Goal: Find specific page/section: Find specific page/section

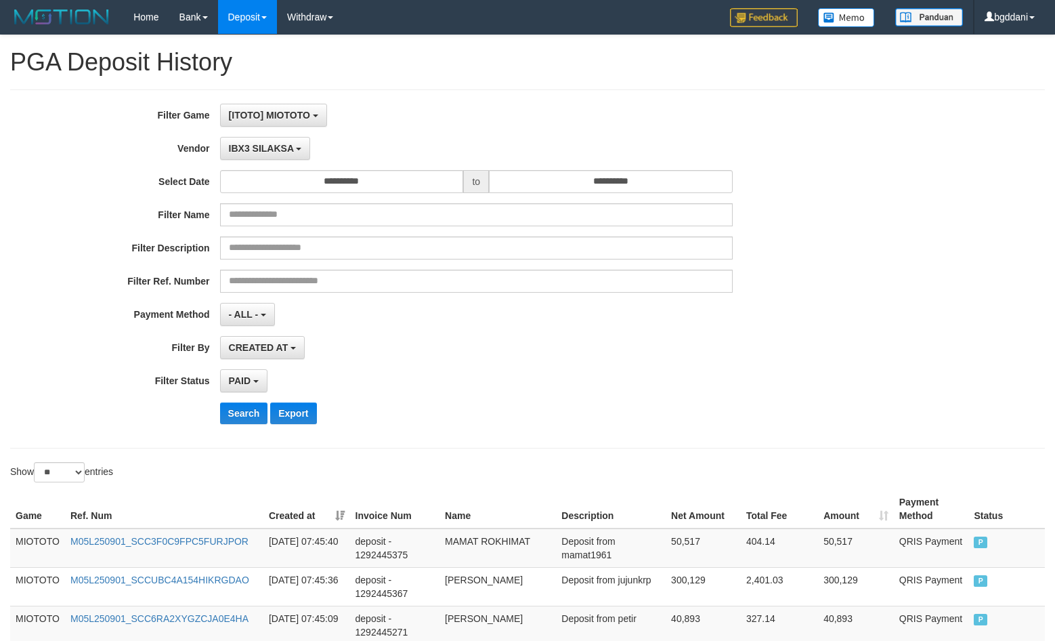
select select "**********"
select select "*"
select select "**"
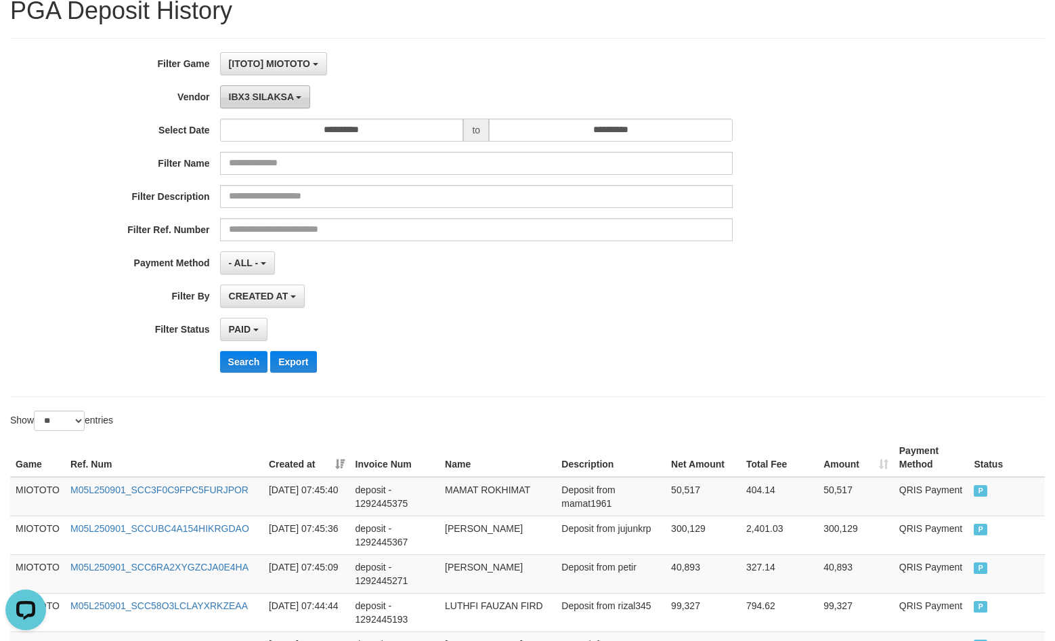
scroll to position [12, 0]
click at [263, 97] on span "IBX3 SILAKSA" at bounding box center [261, 96] width 65 height 11
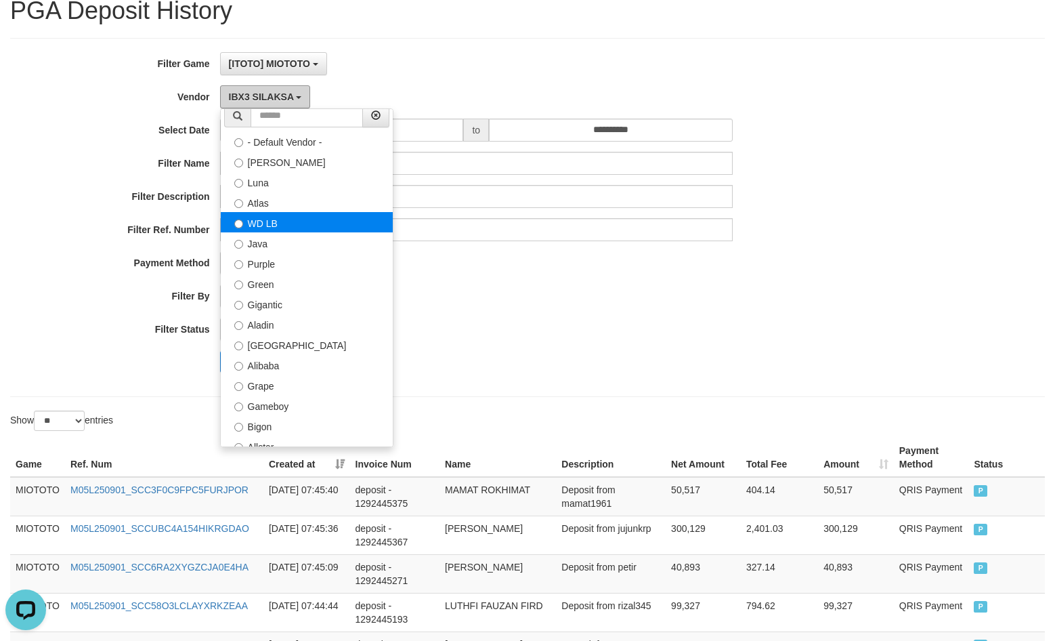
scroll to position [0, 0]
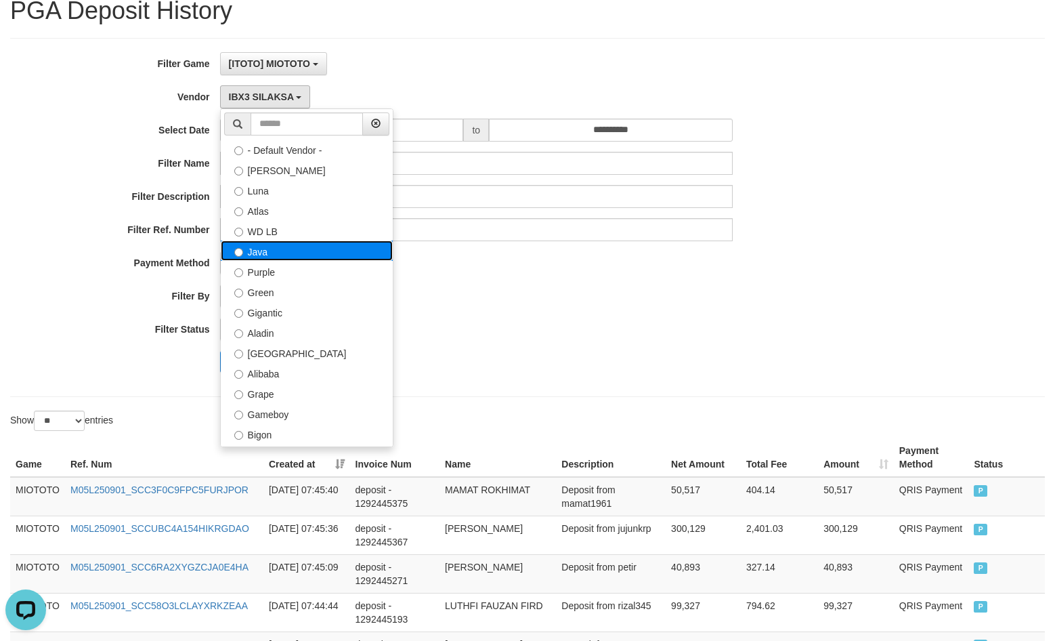
click at [269, 252] on label "Java" at bounding box center [307, 250] width 172 height 20
select select "**********"
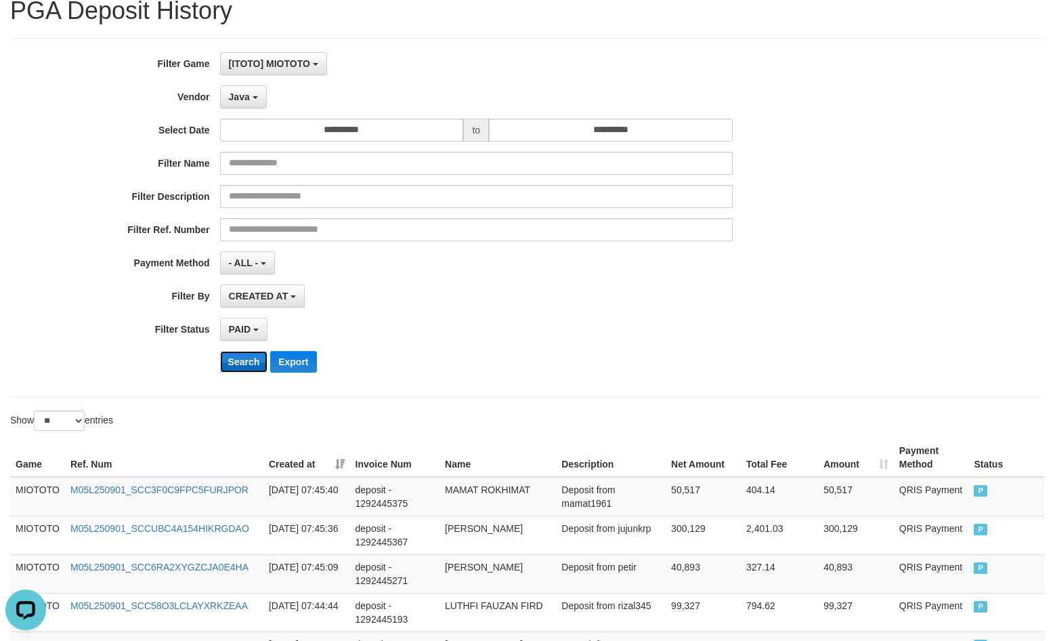
click at [247, 365] on button "Search" at bounding box center [244, 362] width 48 height 22
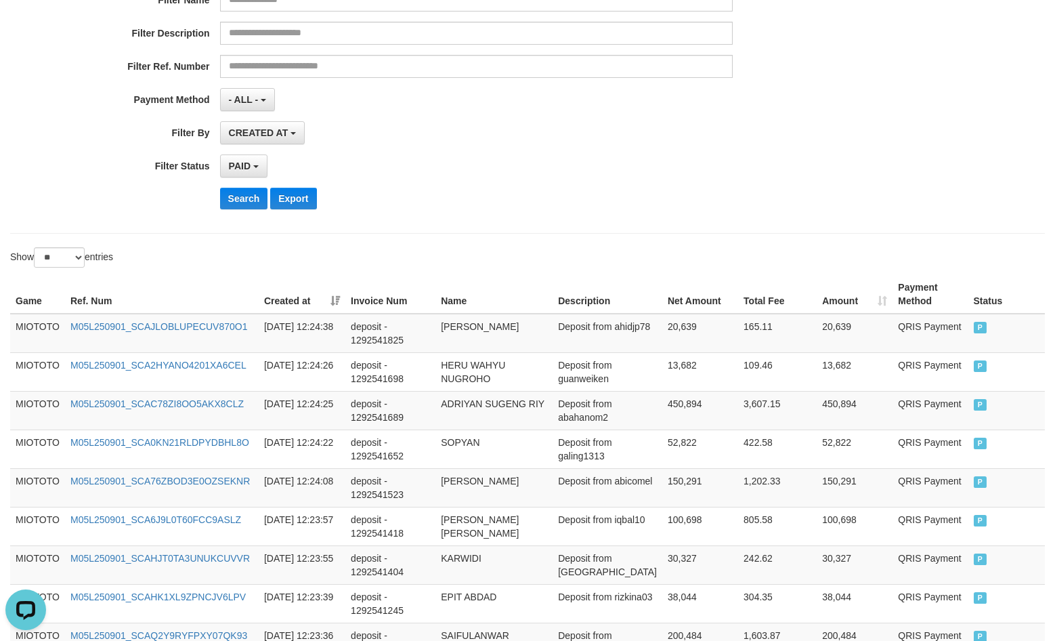
scroll to position [119, 0]
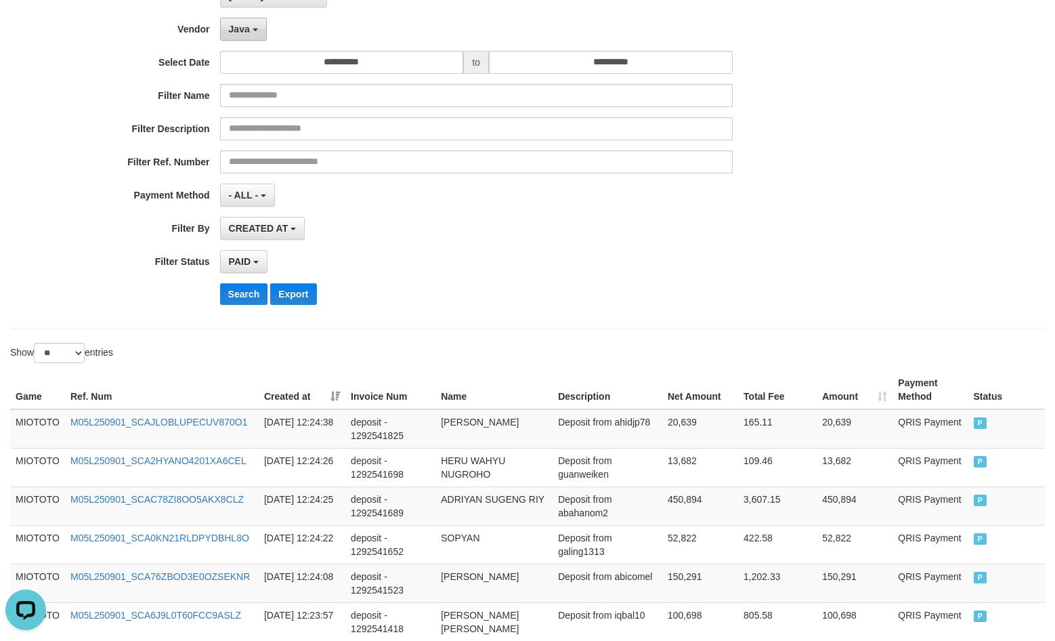
click at [238, 28] on span "Java" at bounding box center [239, 29] width 21 height 11
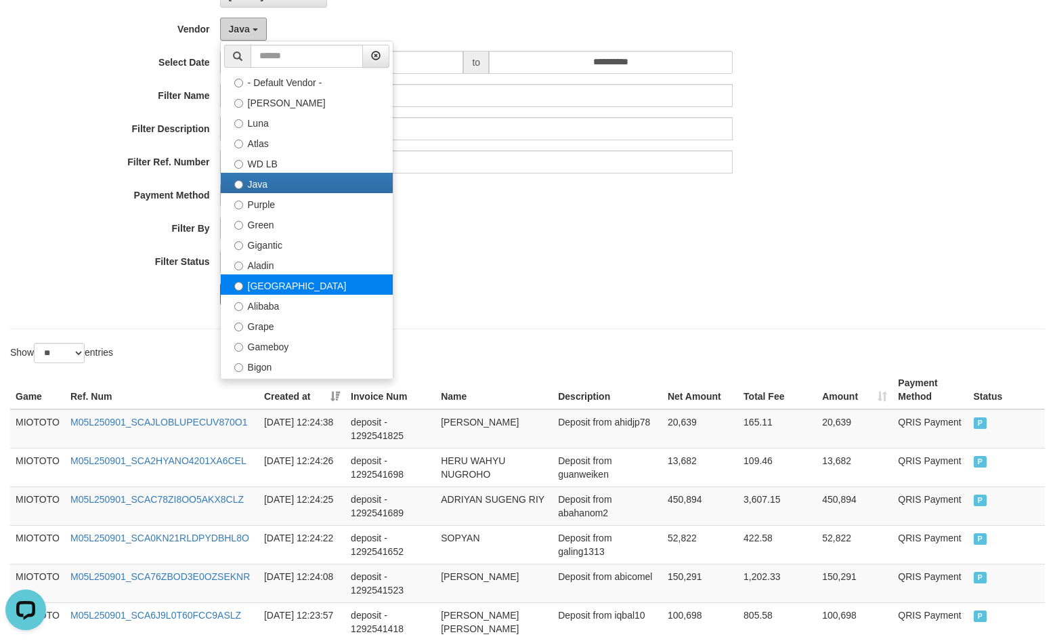
scroll to position [68, 0]
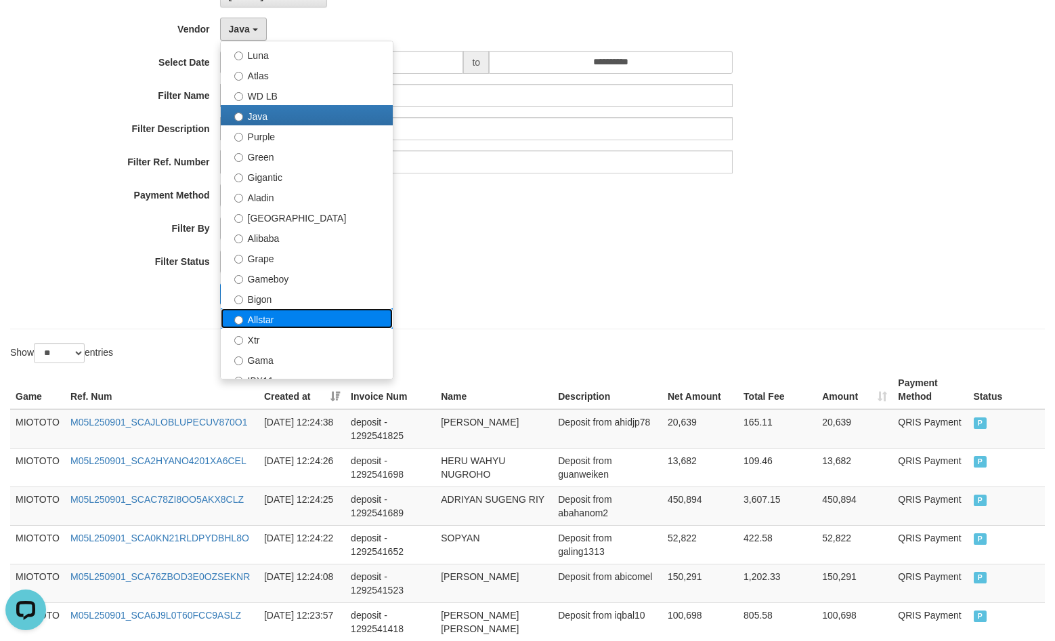
click at [276, 315] on label "Allstar" at bounding box center [307, 318] width 172 height 20
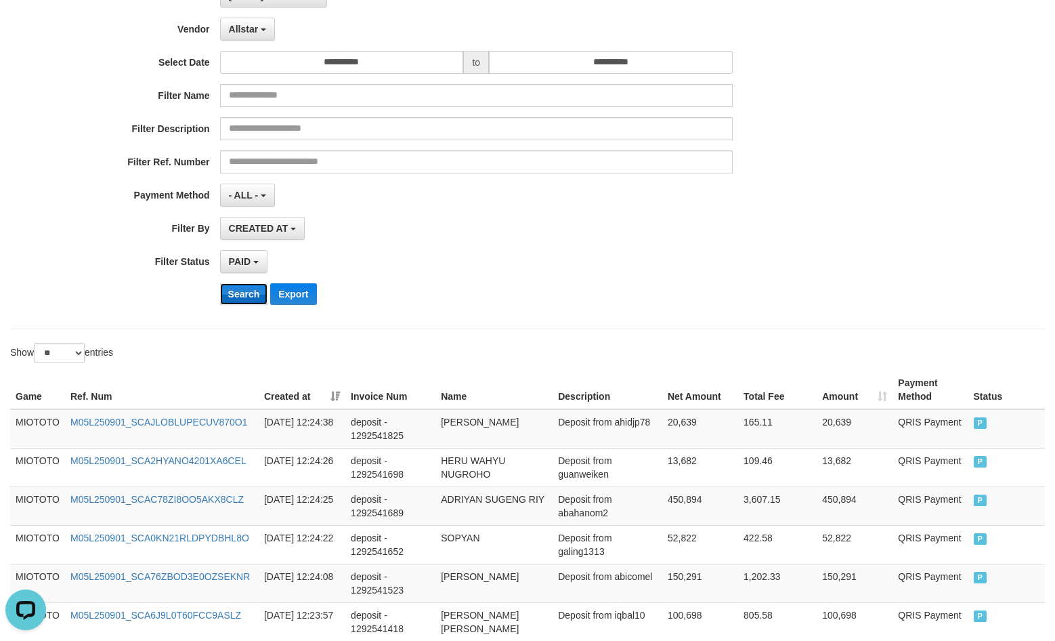
click at [249, 297] on button "Search" at bounding box center [244, 294] width 48 height 22
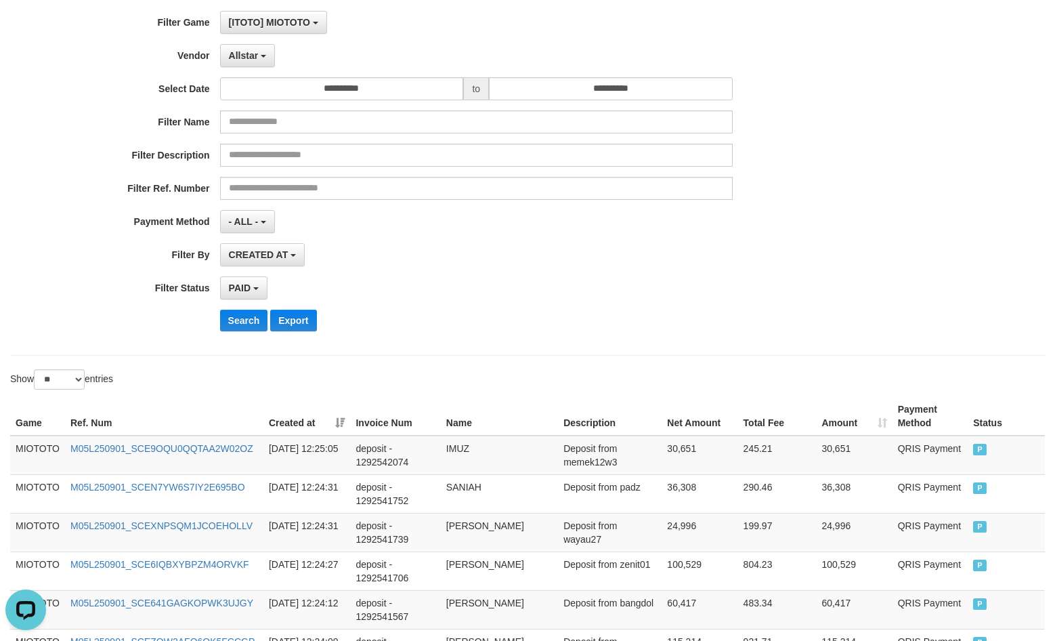
scroll to position [0, 0]
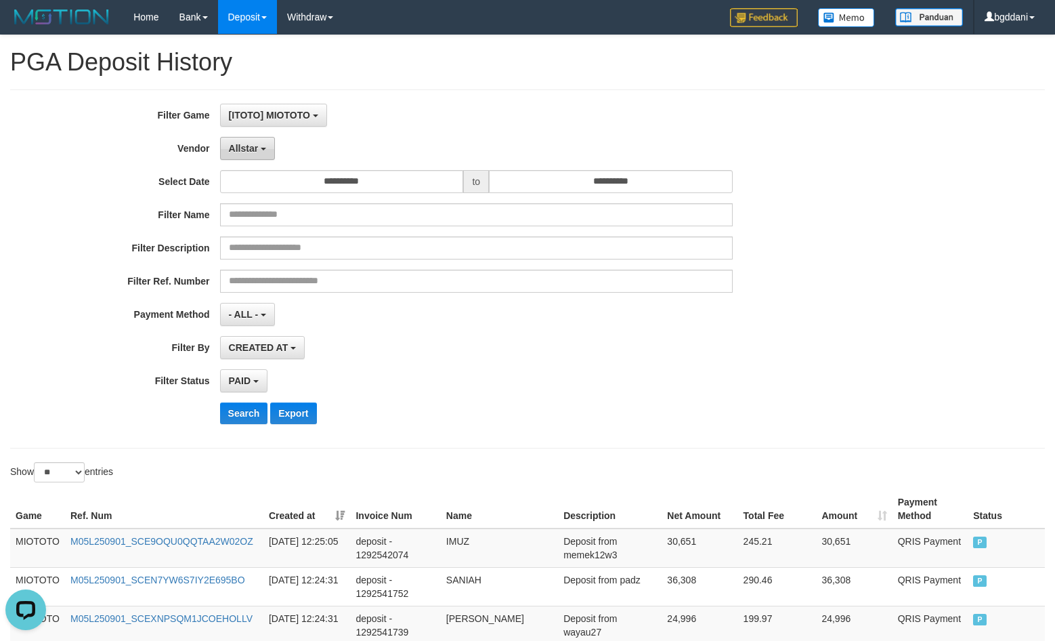
click at [241, 145] on span "Allstar" at bounding box center [244, 148] width 30 height 11
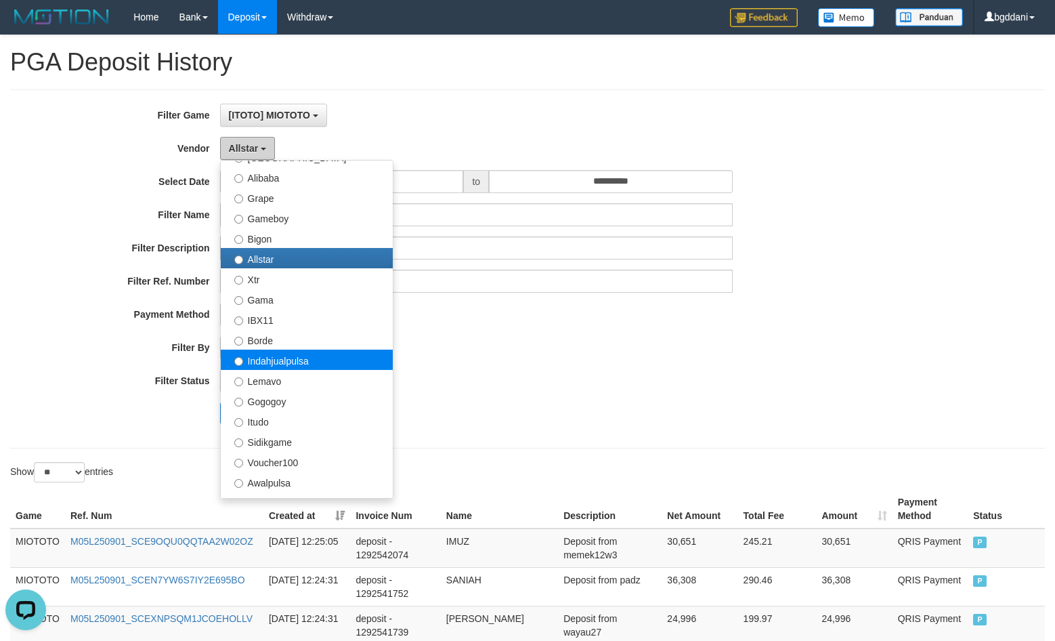
scroll to position [271, 0]
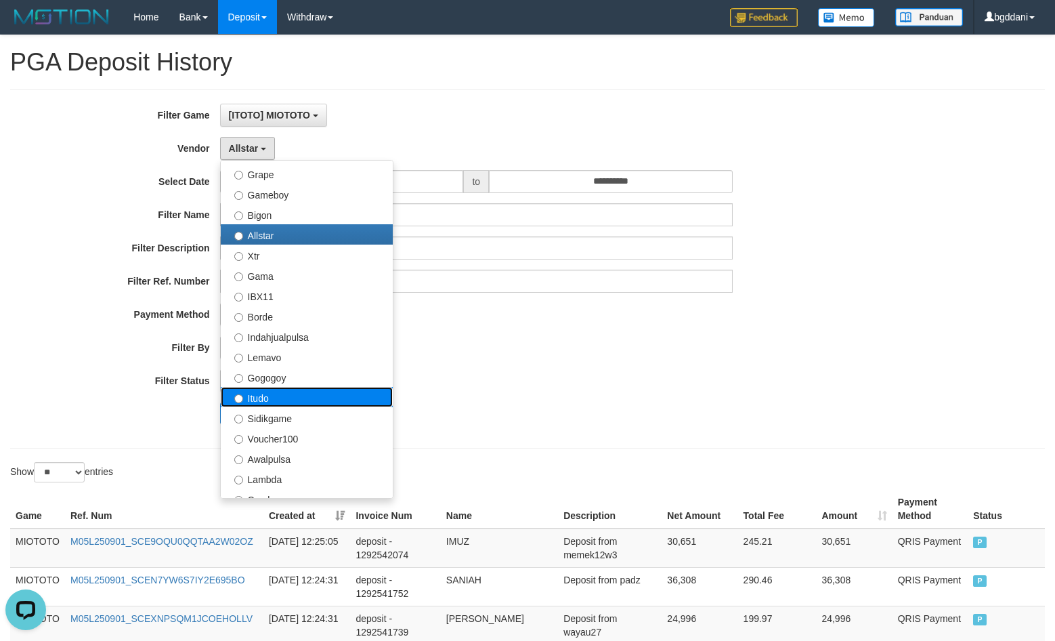
click at [278, 393] on label "Itudo" at bounding box center [307, 397] width 172 height 20
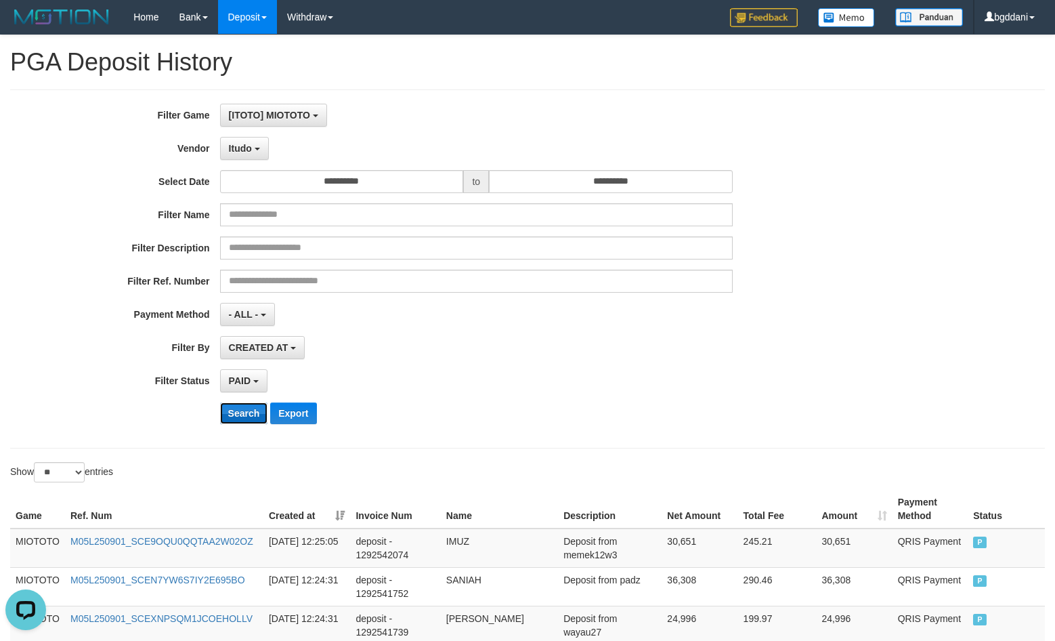
click at [251, 408] on button "Search" at bounding box center [244, 413] width 48 height 22
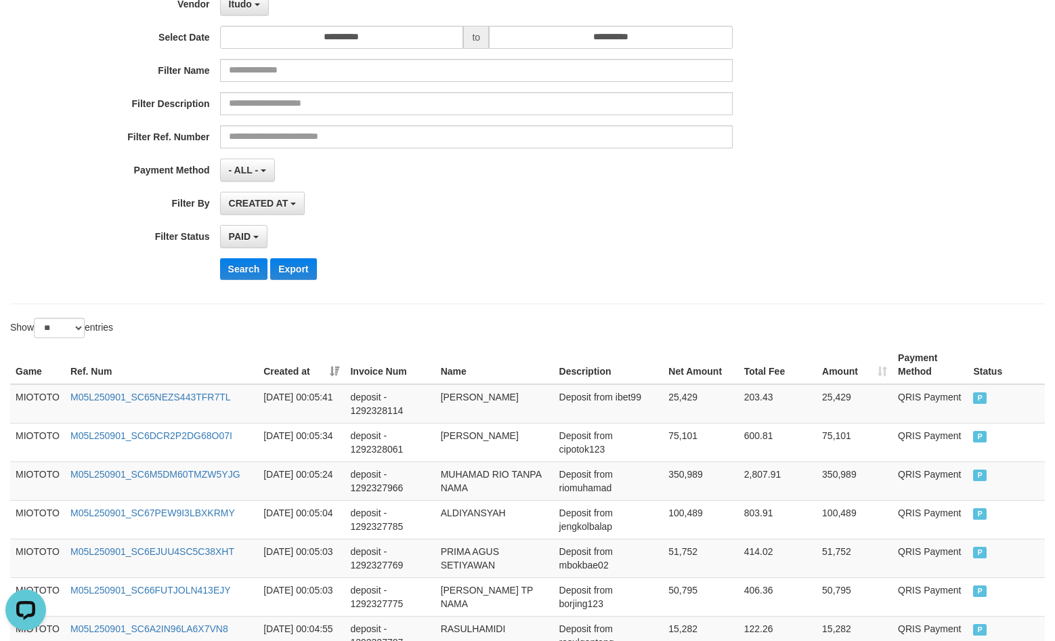
scroll to position [0, 0]
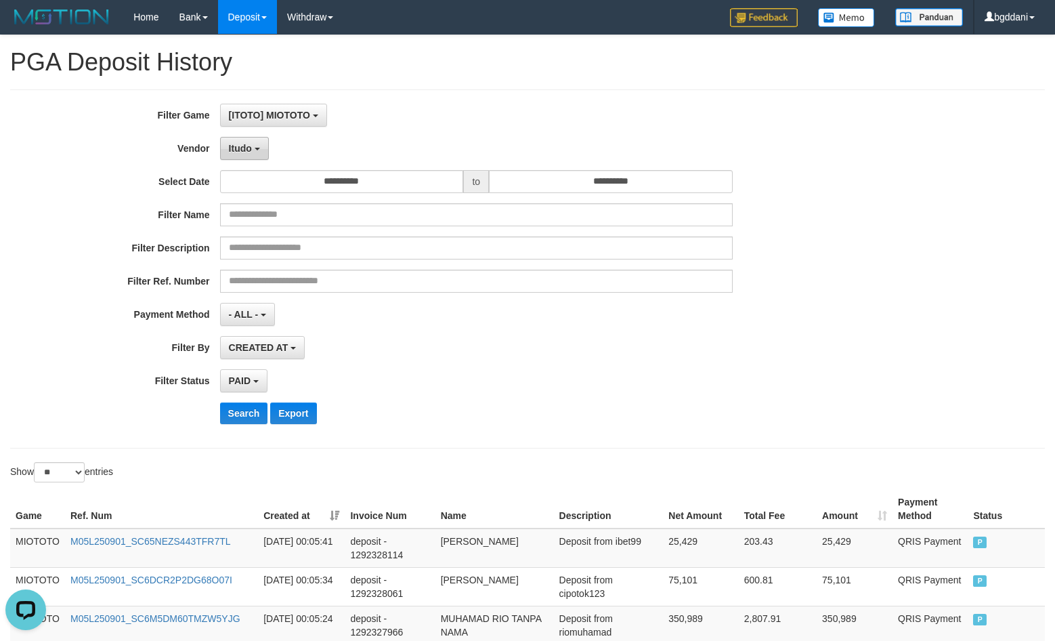
click at [247, 150] on span "Itudo" at bounding box center [240, 148] width 23 height 11
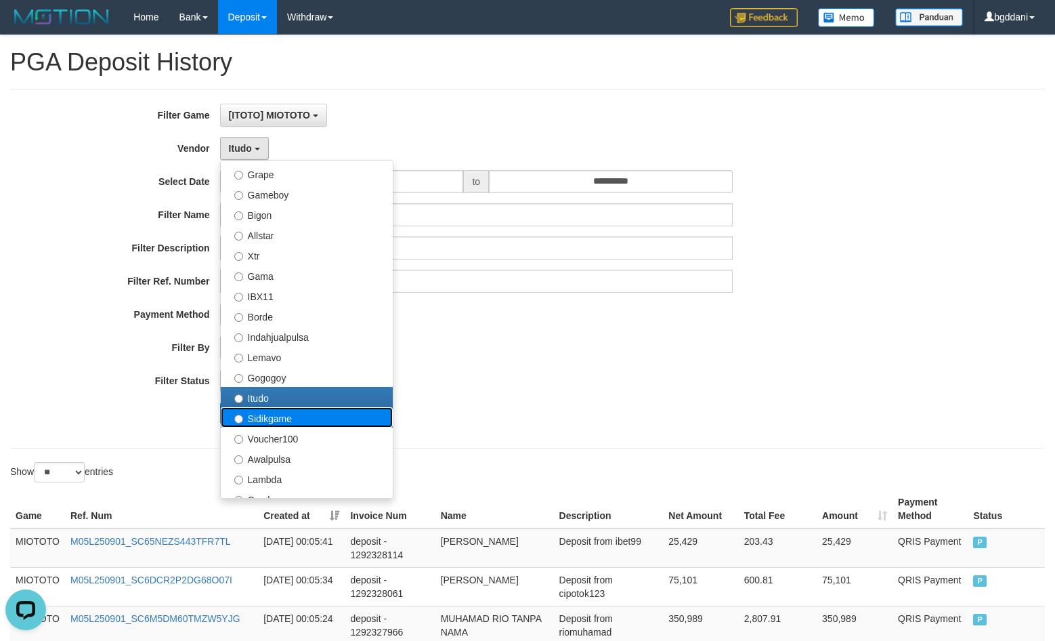
click at [264, 416] on label "Sidikgame" at bounding box center [307, 417] width 172 height 20
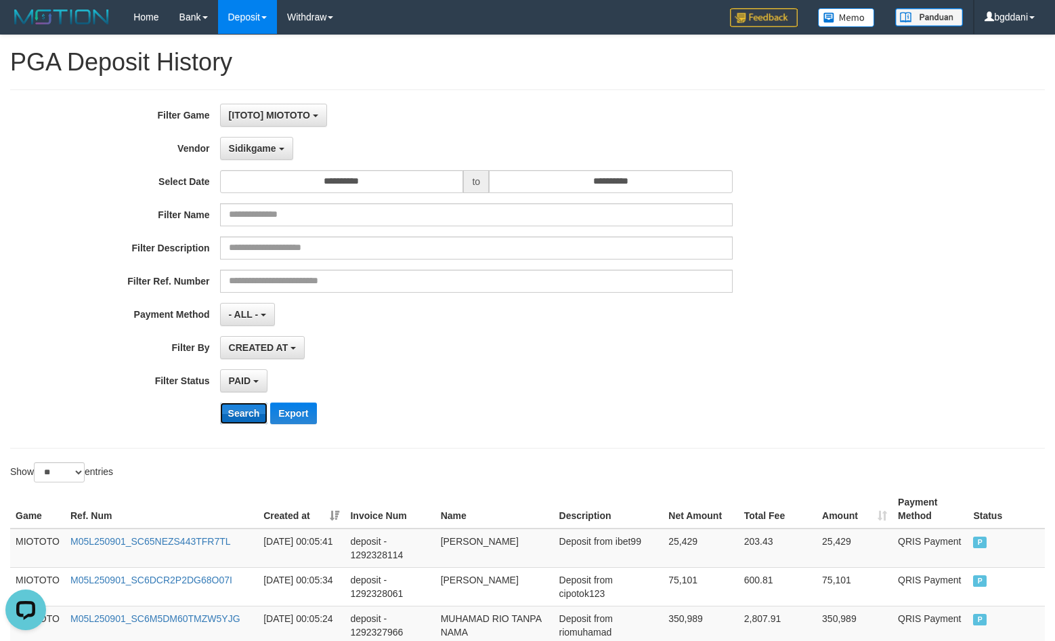
click at [241, 415] on button "Search" at bounding box center [244, 413] width 48 height 22
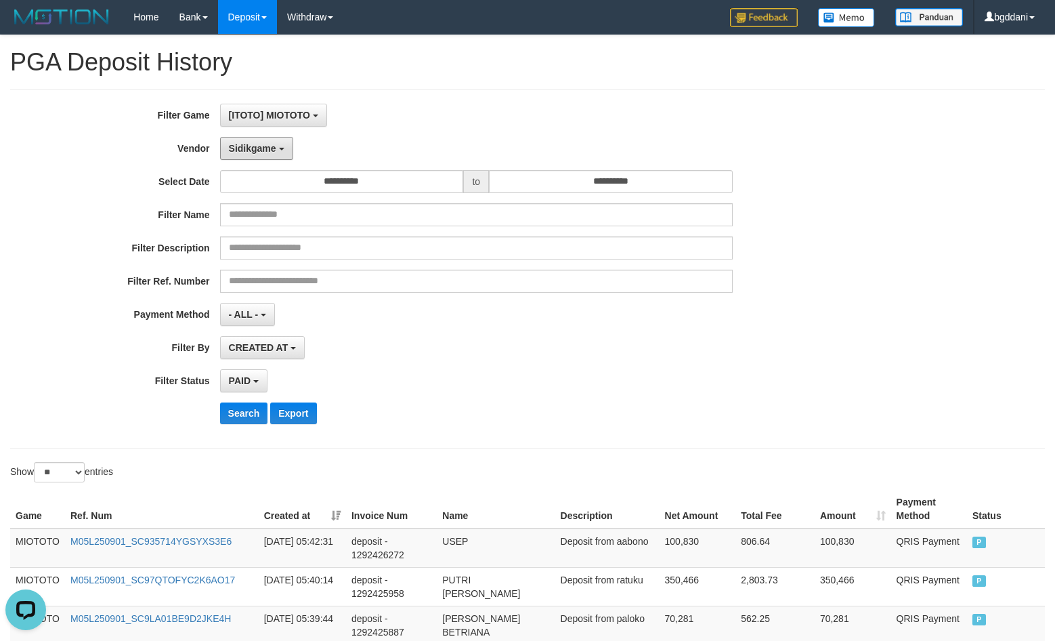
drag, startPoint x: 240, startPoint y: 148, endPoint x: 230, endPoint y: 179, distance: 32.6
click at [240, 148] on span "Sidikgame" at bounding box center [252, 148] width 47 height 11
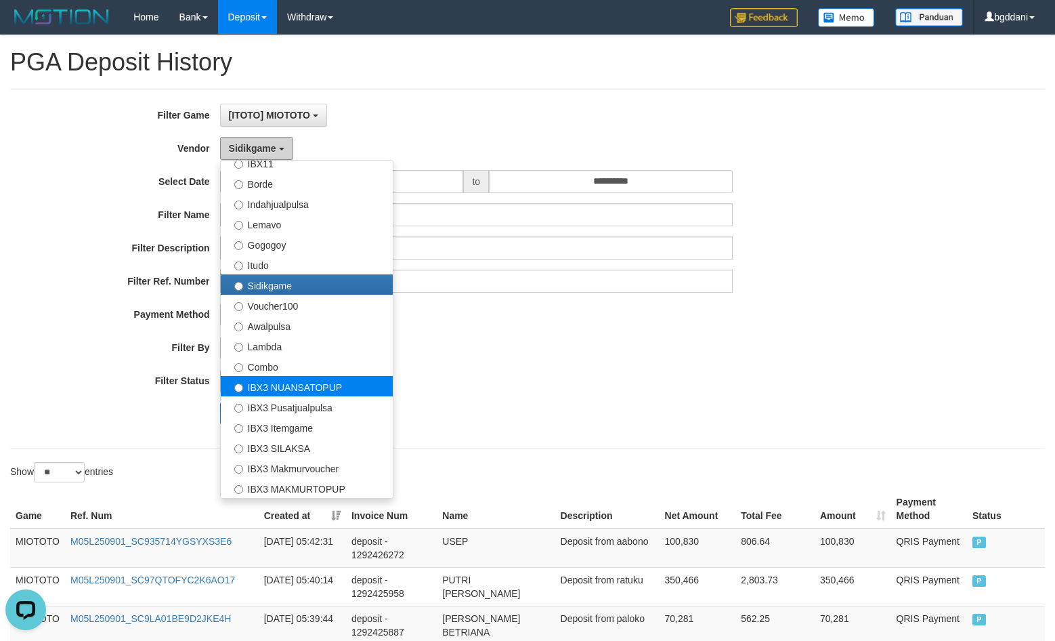
scroll to position [406, 0]
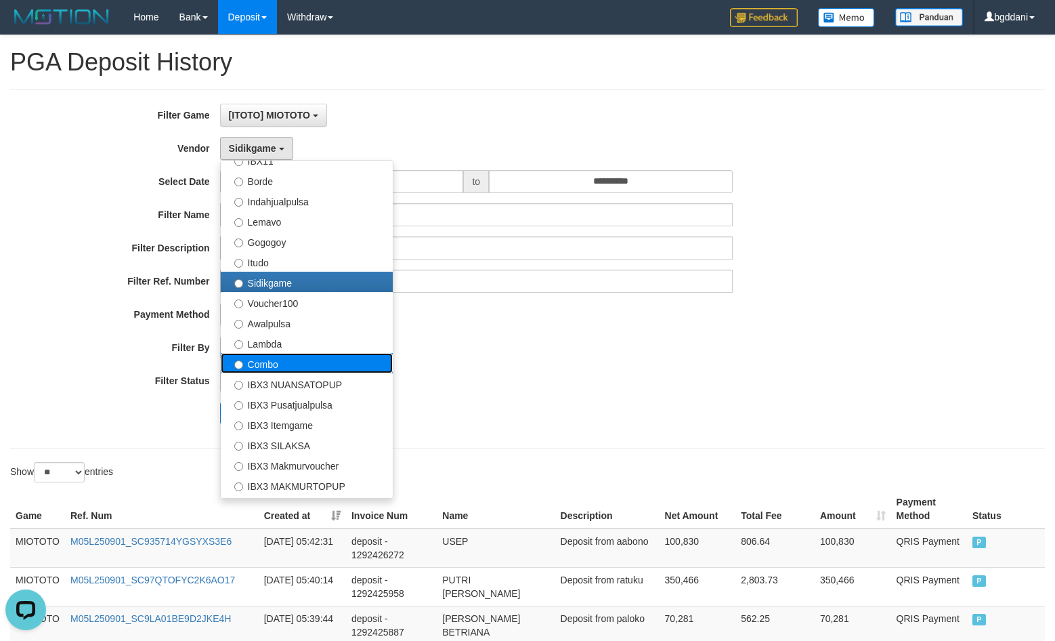
click at [253, 362] on label "Combo" at bounding box center [307, 363] width 172 height 20
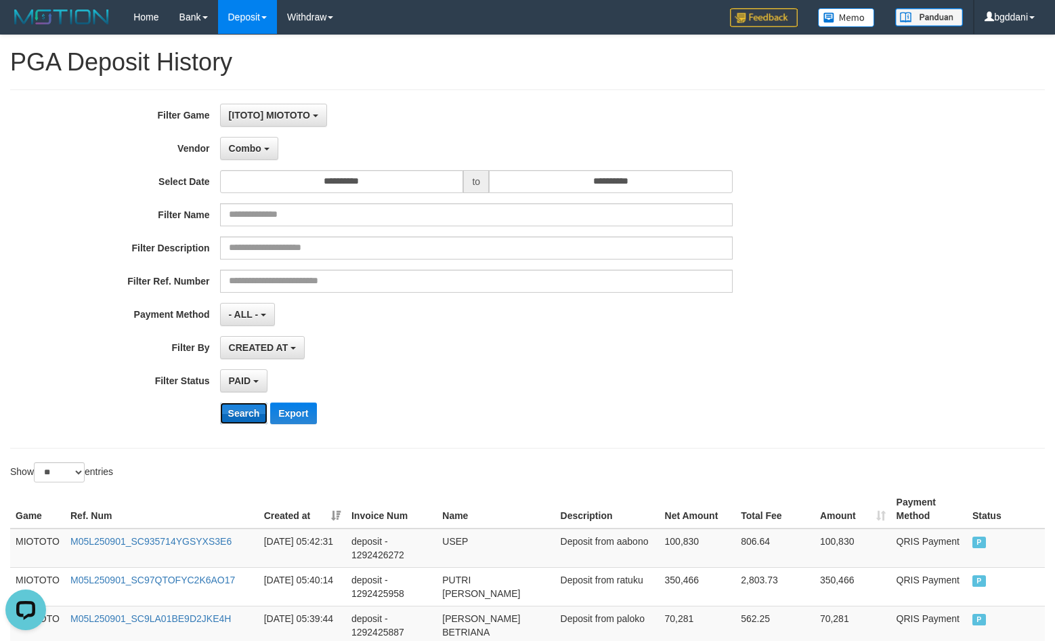
click at [246, 412] on button "Search" at bounding box center [244, 413] width 48 height 22
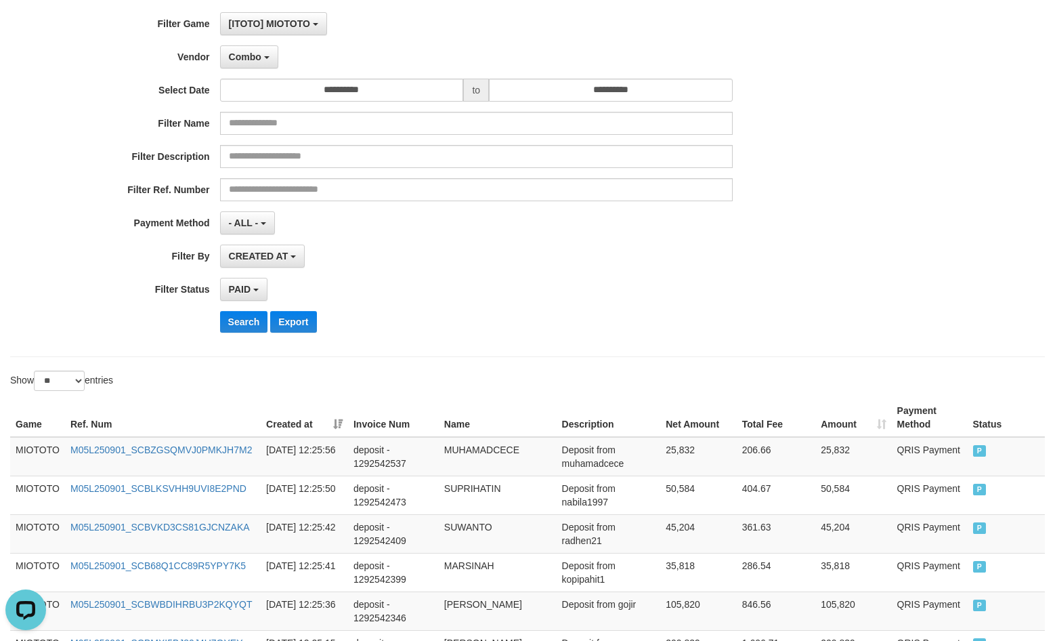
scroll to position [0, 0]
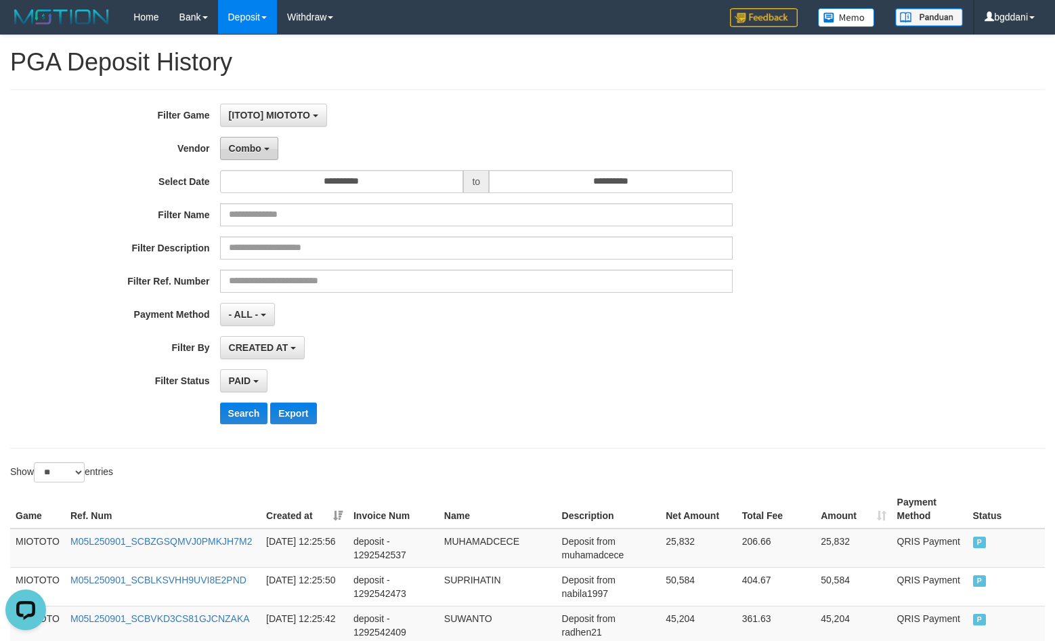
click at [244, 145] on span "Combo" at bounding box center [245, 148] width 33 height 11
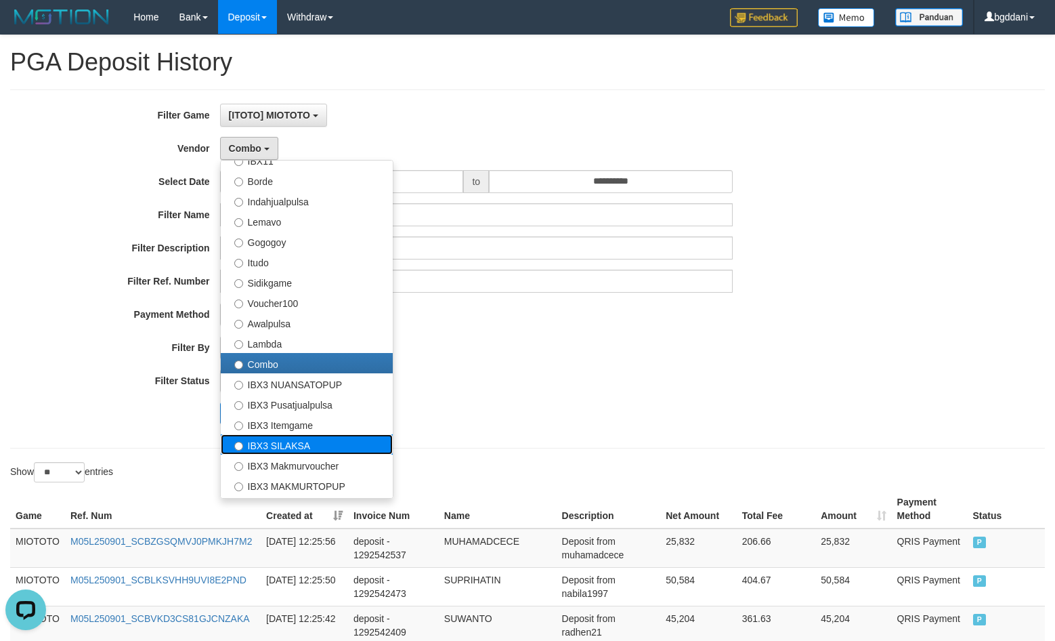
click at [292, 439] on label "IBX3 SILAKSA" at bounding box center [307, 444] width 172 height 20
select select "**********"
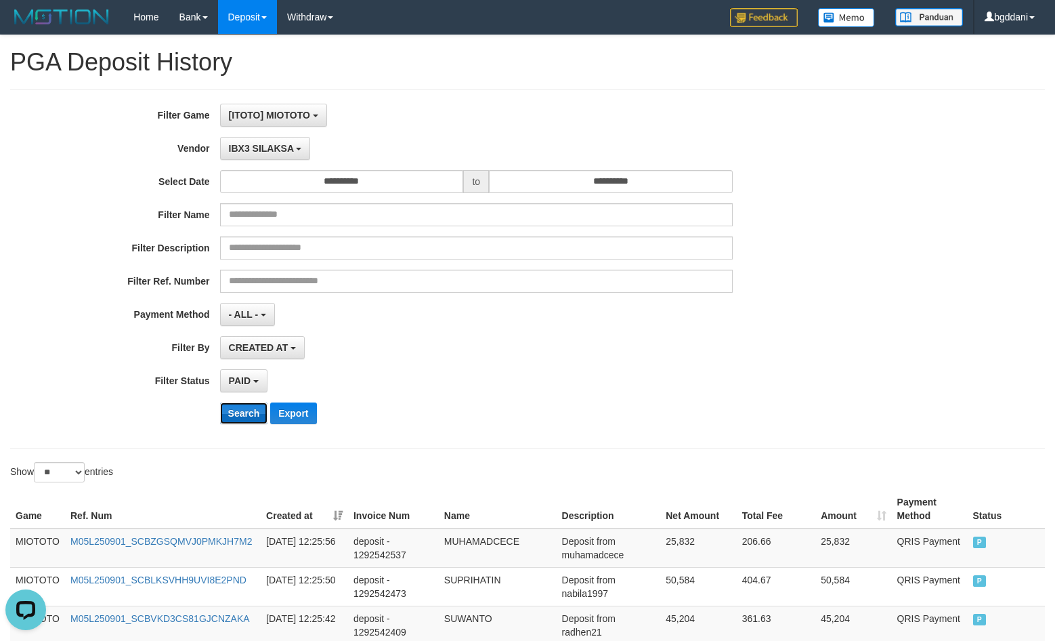
click at [236, 413] on button "Search" at bounding box center [244, 413] width 48 height 22
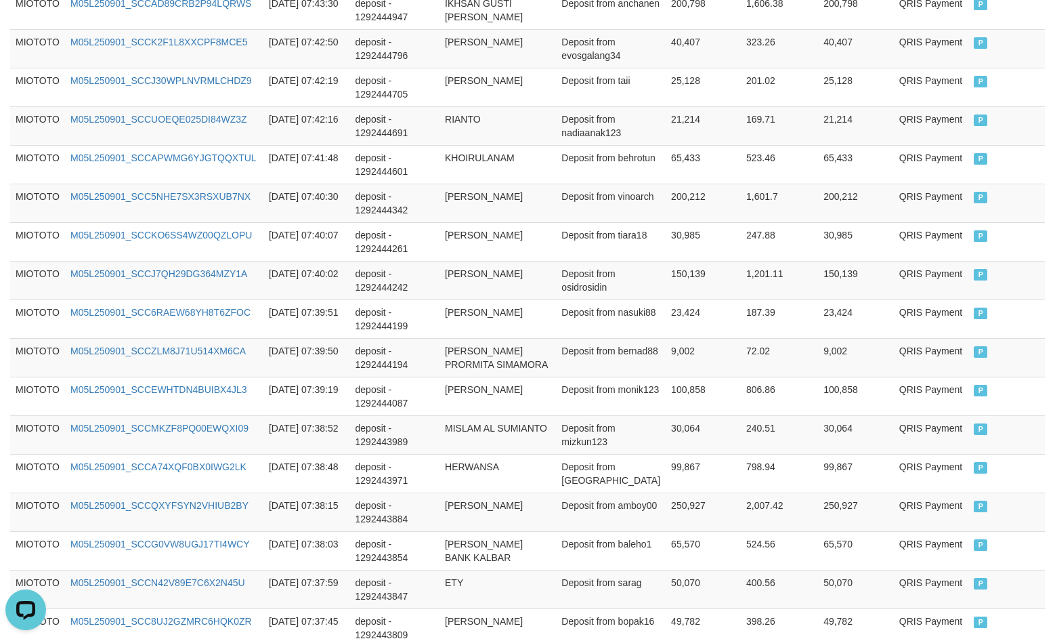
scroll to position [999, 0]
